Goal: Navigation & Orientation: Find specific page/section

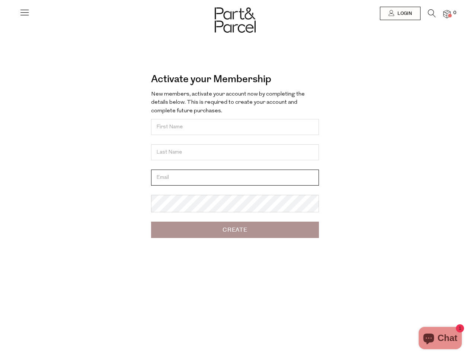
click at [235, 178] on input "email" at bounding box center [235, 178] width 168 height 16
click at [25, 15] on icon at bounding box center [24, 12] width 10 height 10
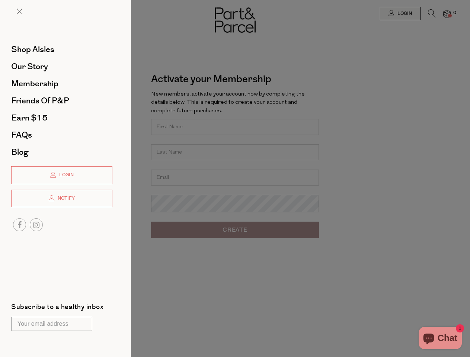
click at [399, 13] on div at bounding box center [235, 178] width 470 height 357
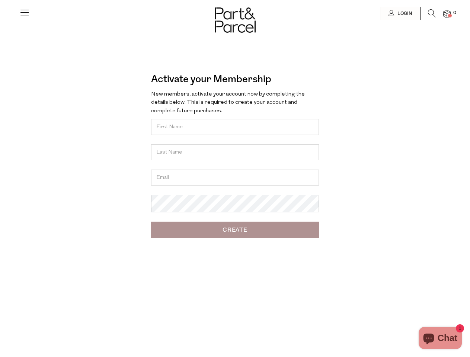
click at [431, 15] on icon at bounding box center [432, 13] width 8 height 8
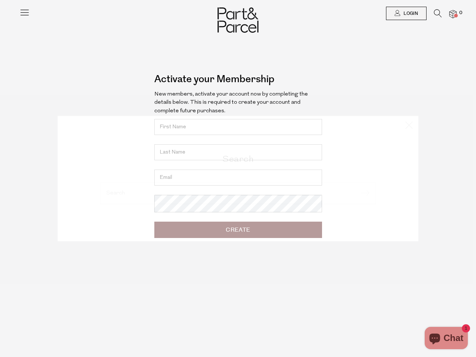
click at [447, 14] on div "Search" at bounding box center [237, 178] width 435 height 357
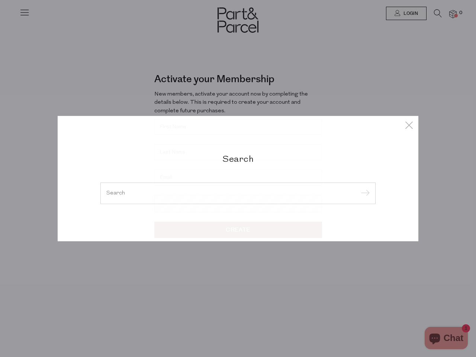
click at [0, 178] on div "Search" at bounding box center [238, 178] width 476 height 357
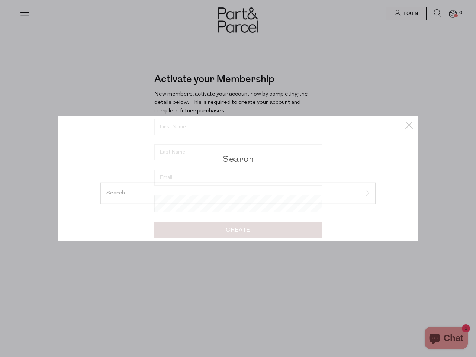
click at [0, 18] on div "Search" at bounding box center [238, 178] width 476 height 357
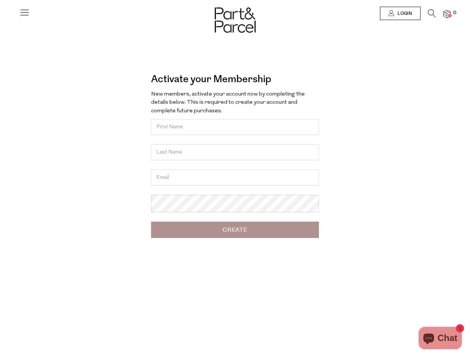
click at [0, 94] on body "Ready to stock up? Close No items in your parcel. Loading Join to Save on this …" at bounding box center [235, 242] width 470 height 484
click at [0, 178] on body "Ready to stock up? Close No items in your parcel. Loading Join to Save on this …" at bounding box center [235, 242] width 470 height 484
click at [0, 17] on div at bounding box center [235, 13] width 470 height 27
